Goal: Use online tool/utility: Utilize a website feature to perform a specific function

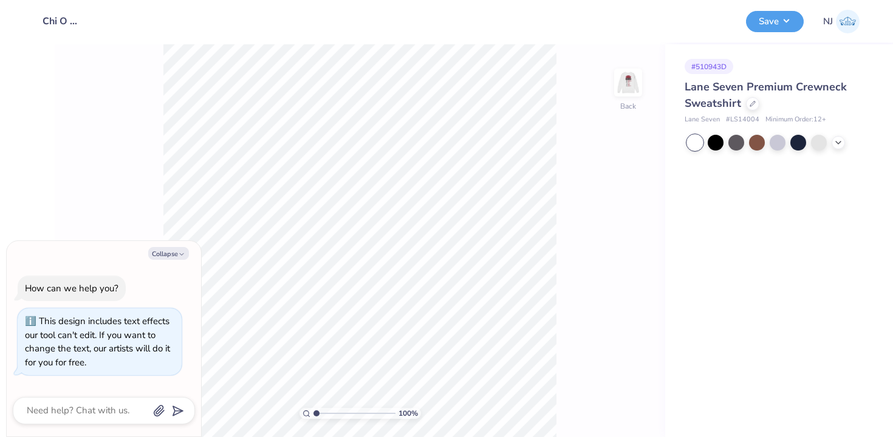
type textarea "x"
click at [836, 142] on icon at bounding box center [838, 142] width 10 height 10
click at [781, 141] on div at bounding box center [778, 142] width 16 height 16
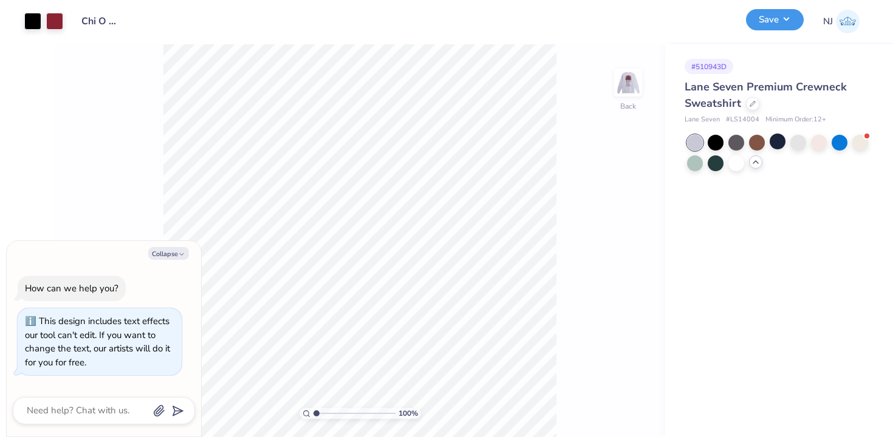
click at [757, 29] on button "Save" at bounding box center [775, 19] width 58 height 21
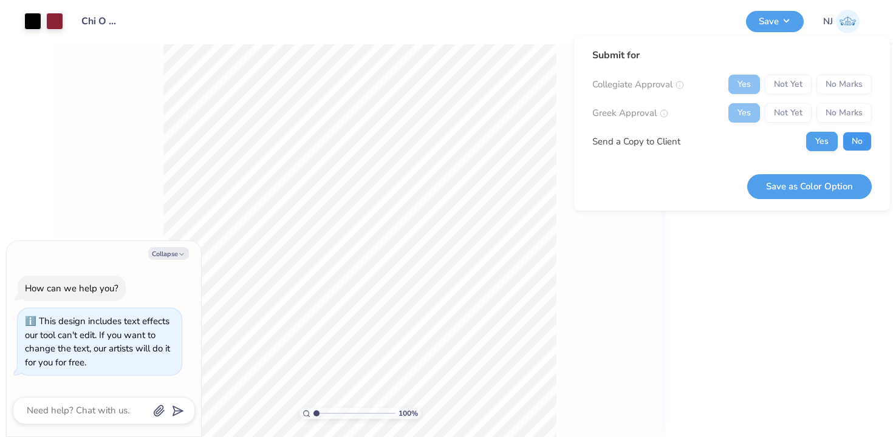
click at [861, 146] on button "No" at bounding box center [856, 141] width 29 height 19
click at [814, 180] on button "Save as Color Option" at bounding box center [809, 186] width 125 height 25
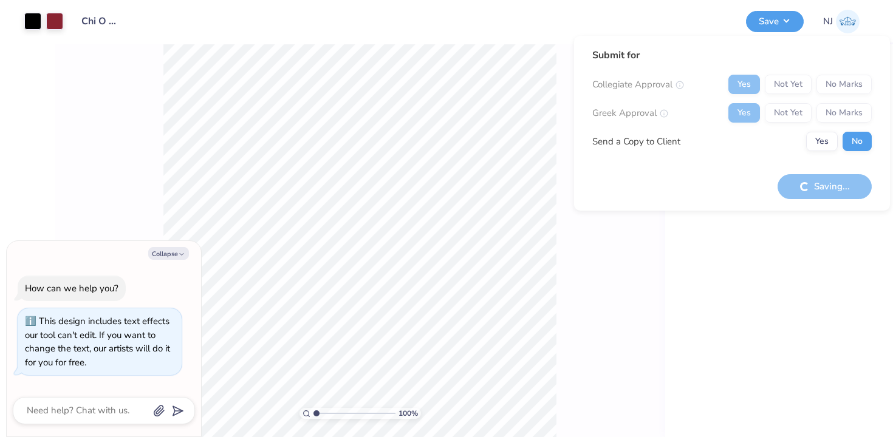
type textarea "x"
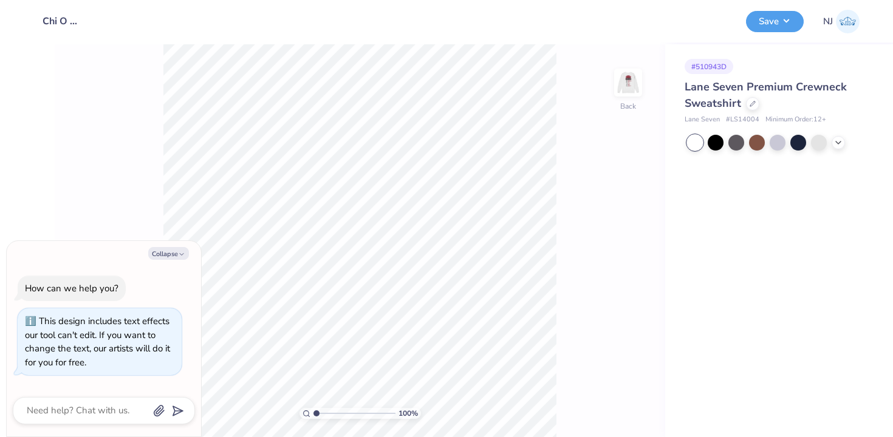
type textarea "x"
